Goal: Navigation & Orientation: Find specific page/section

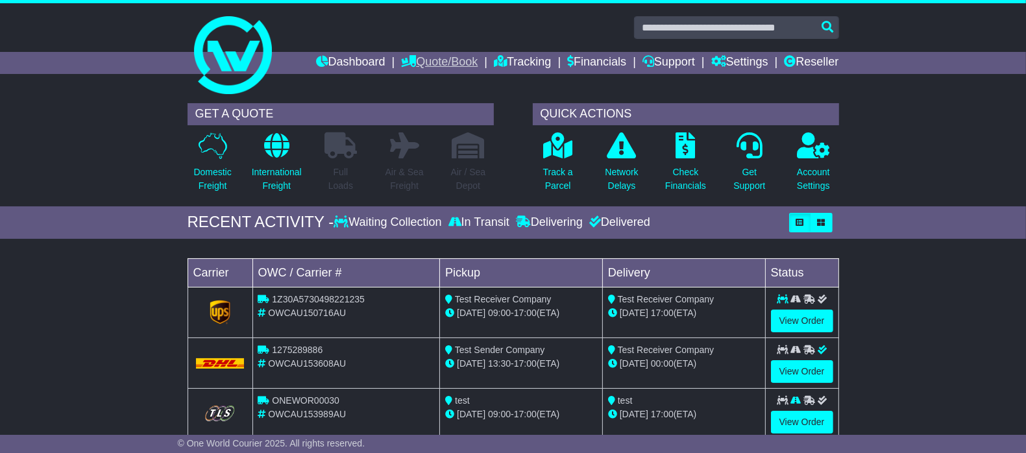
click at [417, 58] on link "Quote/Book" at bounding box center [439, 63] width 77 height 22
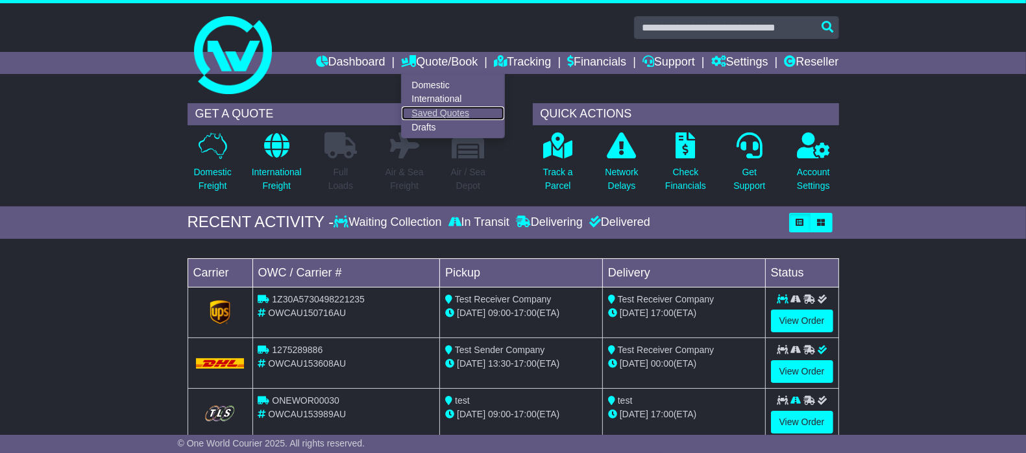
click at [427, 107] on link "Saved Quotes" at bounding box center [453, 113] width 103 height 14
